Goal: Find specific fact: Find specific fact

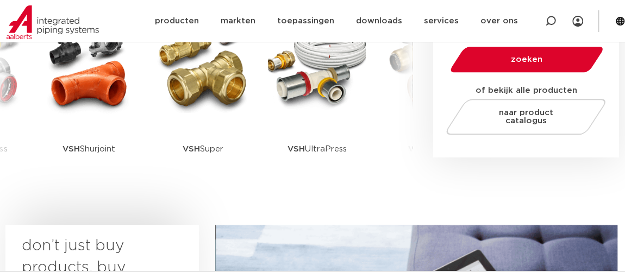
scroll to position [197, 0]
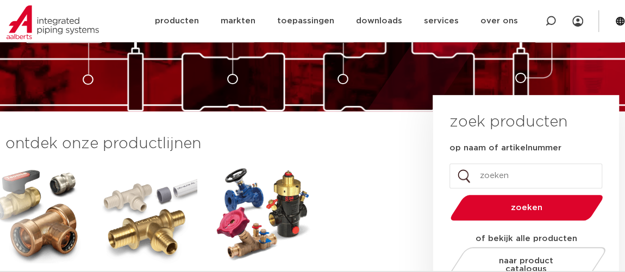
click at [522, 175] on input "op naam of artikelnummer" at bounding box center [525, 176] width 153 height 25
type input "4805394"
click at [446, 194] on button "zoeken" at bounding box center [526, 208] width 161 height 28
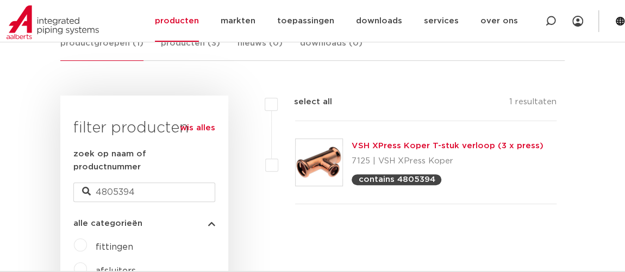
scroll to position [245, 0]
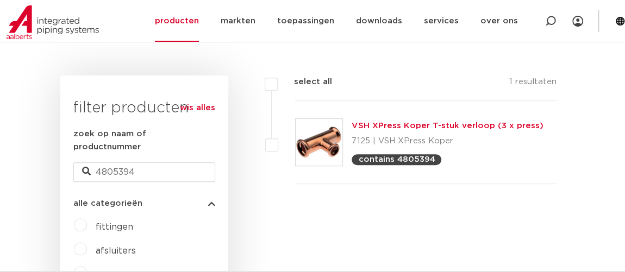
click at [394, 161] on p "contains 4805394" at bounding box center [396, 159] width 77 height 8
click at [409, 127] on link "VSH XPress Koper T-stuk verloop (3 x press)" at bounding box center [446, 126] width 191 height 8
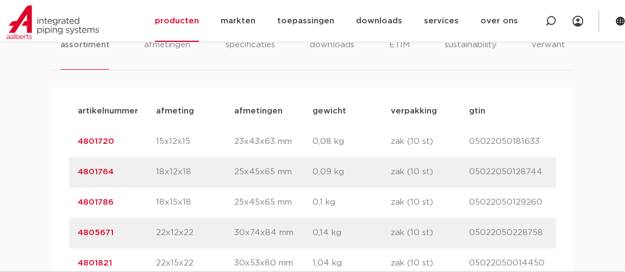
scroll to position [691, 0]
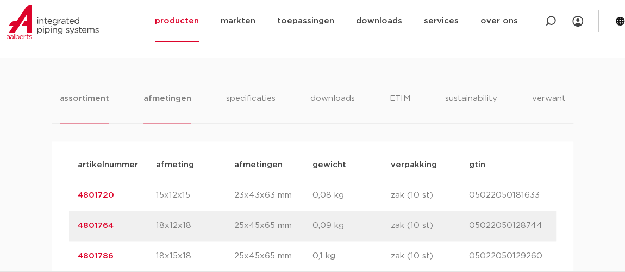
click at [173, 101] on li "afmetingen" at bounding box center [166, 107] width 47 height 31
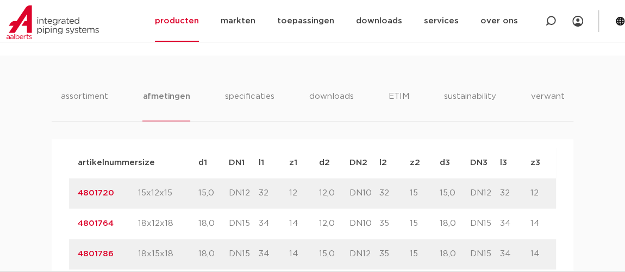
scroll to position [642, 0]
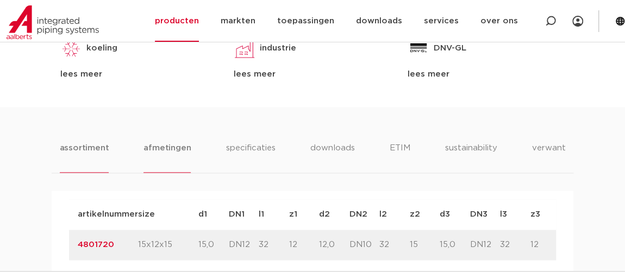
click at [93, 147] on li "assortiment" at bounding box center [84, 157] width 49 height 31
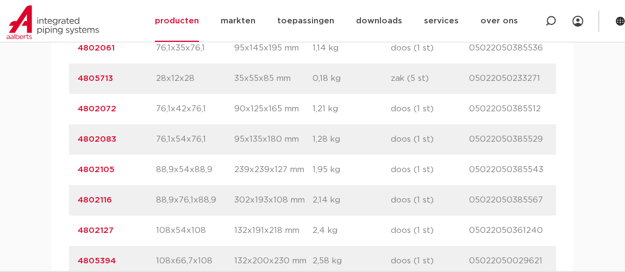
scroll to position [1827, 0]
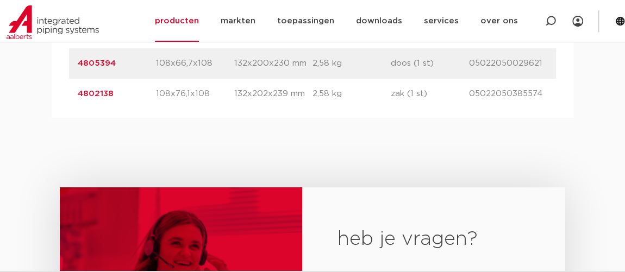
click at [116, 67] on p "4805394" at bounding box center [117, 63] width 78 height 13
click at [207, 64] on p "108x66,7x108" at bounding box center [195, 63] width 78 height 13
click at [206, 64] on p "108x66,7x108" at bounding box center [195, 63] width 78 height 13
click at [103, 64] on link "4805394" at bounding box center [97, 63] width 38 height 8
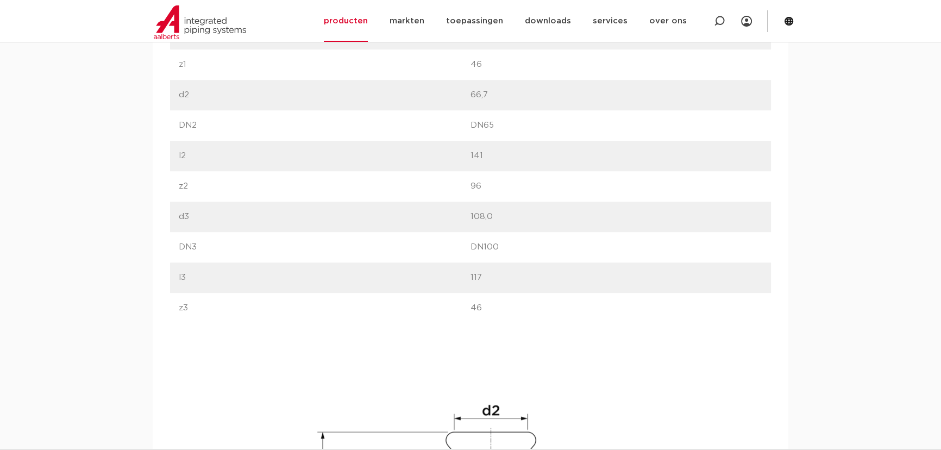
scroll to position [889, 0]
